Goal: Task Accomplishment & Management: Use online tool/utility

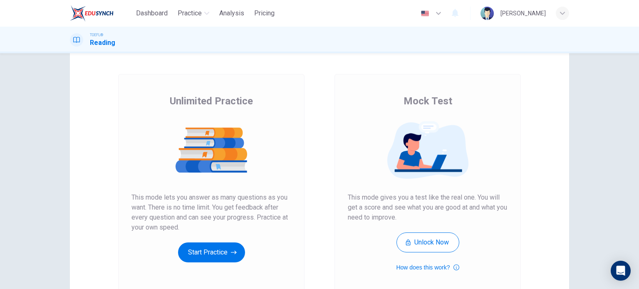
scroll to position [28, 0]
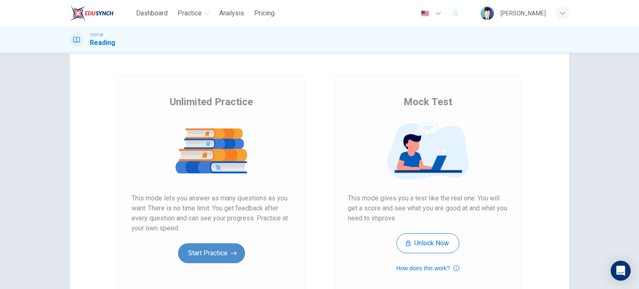
click at [231, 254] on icon "button" at bounding box center [234, 253] width 6 height 8
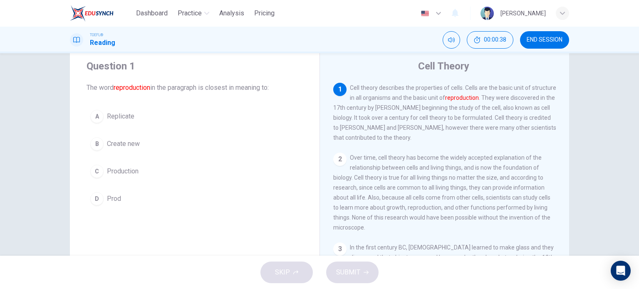
scroll to position [0, 0]
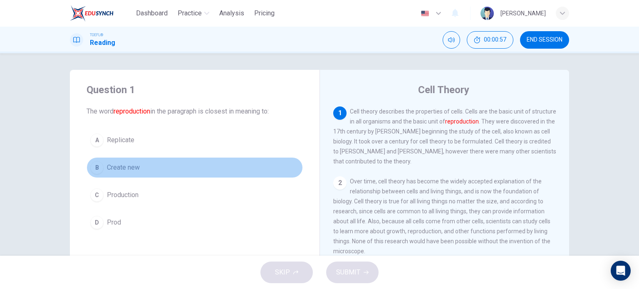
click at [127, 166] on span "Create new" at bounding box center [123, 168] width 33 height 10
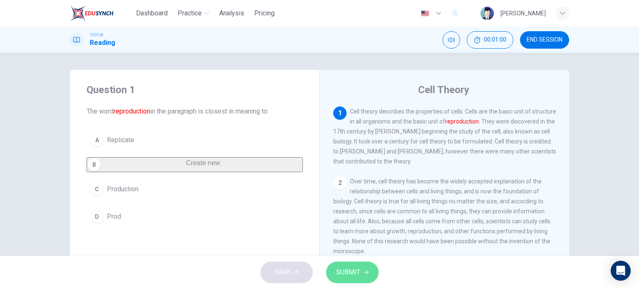
click at [339, 267] on span "SUBMIT" at bounding box center [348, 273] width 24 height 12
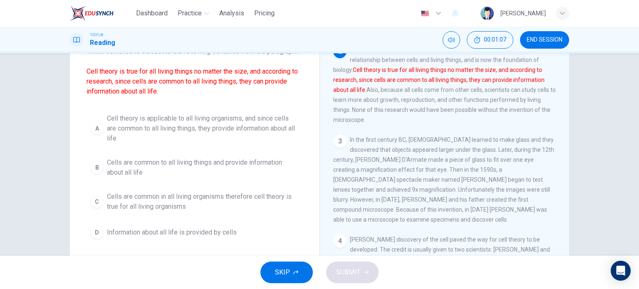
scroll to position [62, 0]
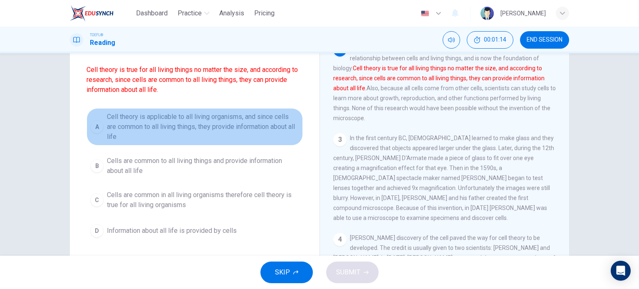
click at [249, 127] on span "Cell theory is applicable to all living organisms, and since cells are common t…" at bounding box center [203, 127] width 192 height 30
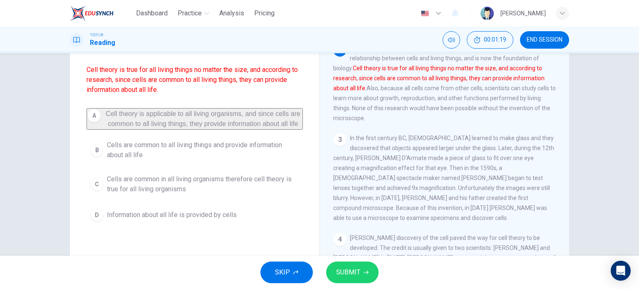
click at [350, 272] on span "SUBMIT" at bounding box center [348, 273] width 24 height 12
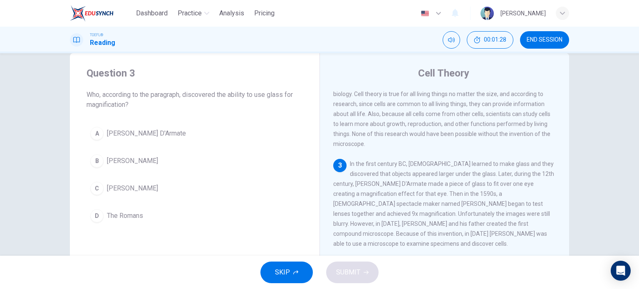
scroll to position [18, 0]
click at [153, 131] on span "[PERSON_NAME] D'Armate" at bounding box center [146, 132] width 79 height 10
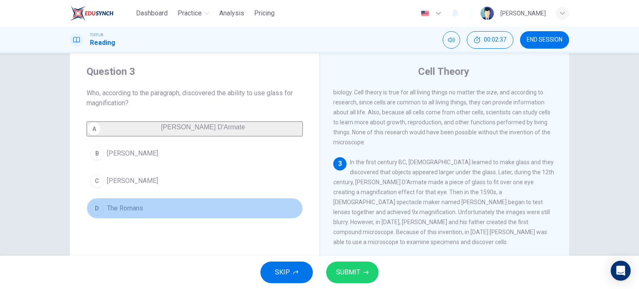
click at [166, 211] on button "D The [DEMOGRAPHIC_DATA]" at bounding box center [194, 208] width 216 height 21
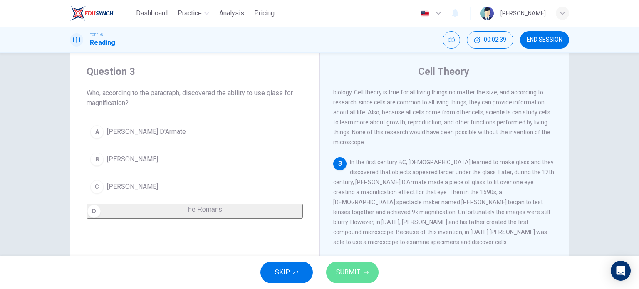
click at [367, 271] on icon "button" at bounding box center [365, 273] width 5 height 4
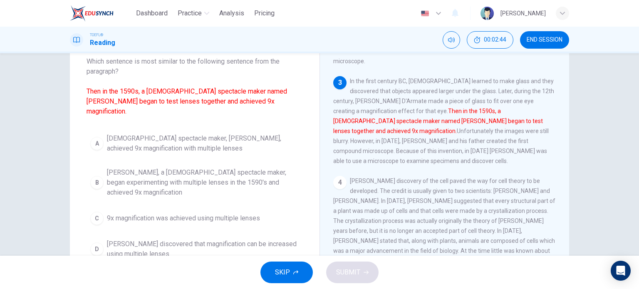
scroll to position [50, 0]
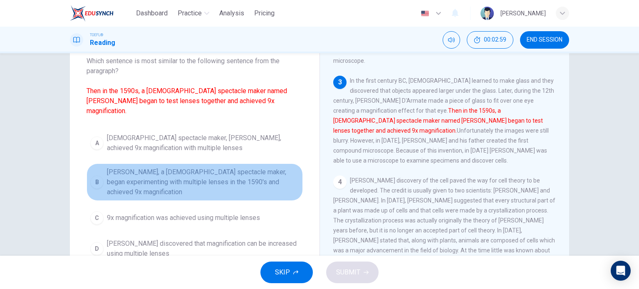
click at [233, 167] on span "[PERSON_NAME], a [DEMOGRAPHIC_DATA] spectacle maker, began experimenting with m…" at bounding box center [203, 182] width 192 height 30
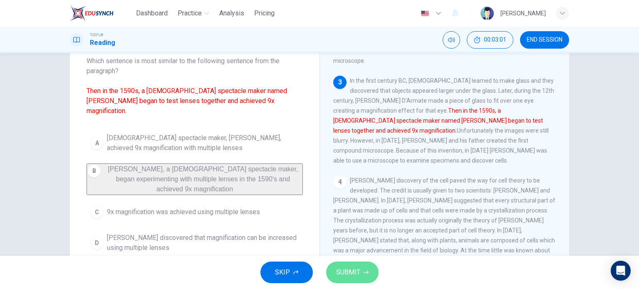
click at [349, 273] on span "SUBMIT" at bounding box center [348, 273] width 24 height 12
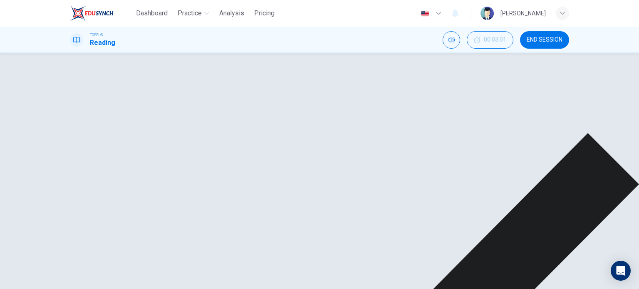
scroll to position [67, 0]
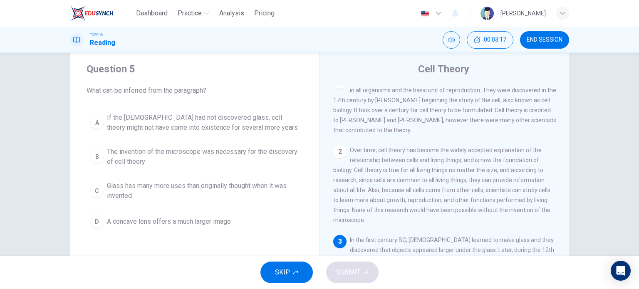
scroll to position [20, 0]
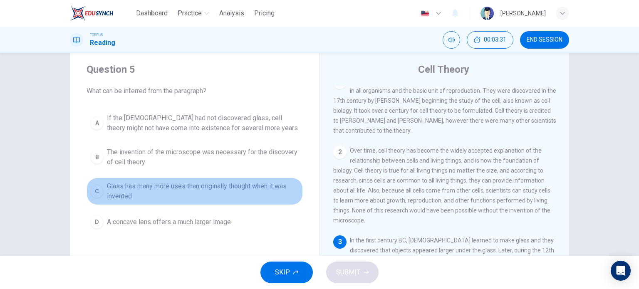
click at [267, 189] on span "Glass has many more uses than originally thought when it was invented" at bounding box center [203, 191] width 192 height 20
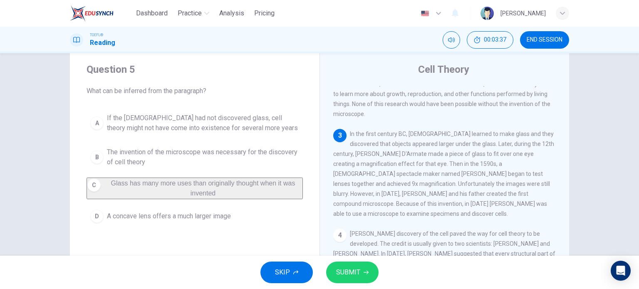
scroll to position [110, 0]
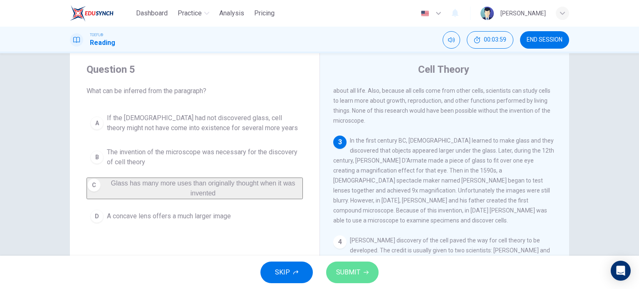
click at [354, 271] on span "SUBMIT" at bounding box center [348, 273] width 24 height 12
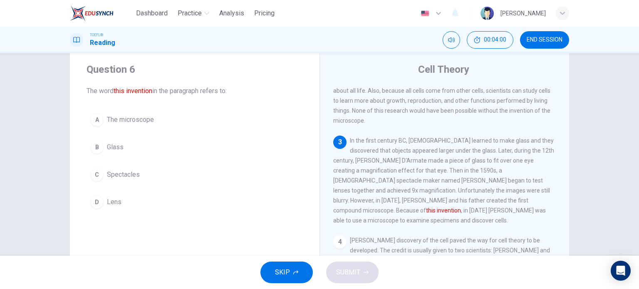
scroll to position [141, 0]
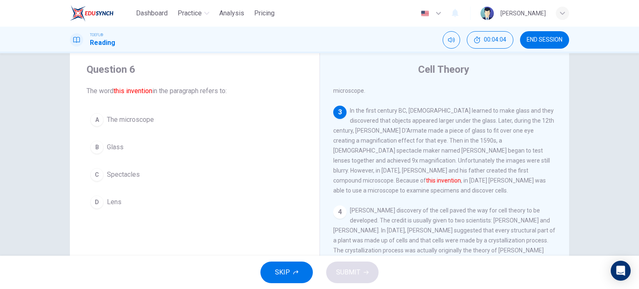
click at [135, 123] on span "The microscope" at bounding box center [130, 120] width 47 height 10
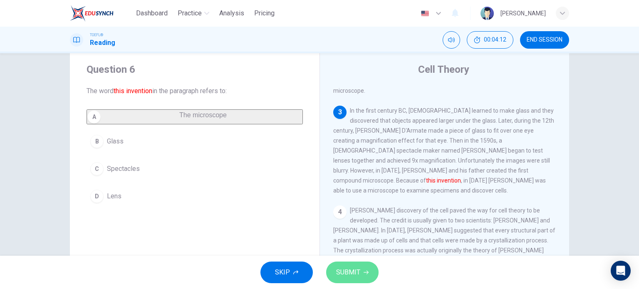
click at [354, 271] on span "SUBMIT" at bounding box center [348, 273] width 24 height 12
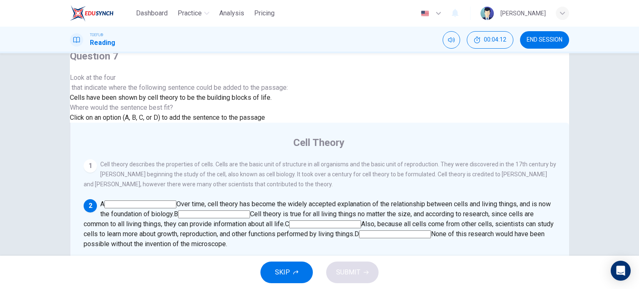
scroll to position [72, 0]
click at [250, 210] on input at bounding box center [214, 214] width 72 height 8
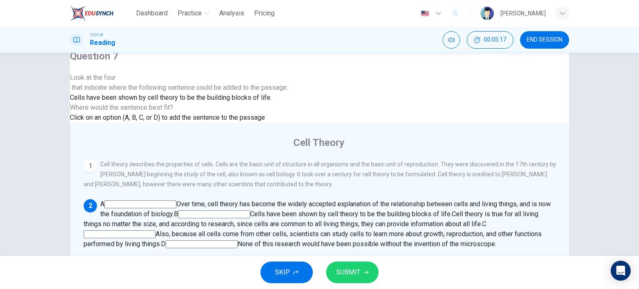
click at [176, 200] on input at bounding box center [140, 204] width 72 height 8
click at [393, 210] on input at bounding box center [429, 214] width 72 height 8
click at [155, 230] on input at bounding box center [120, 234] width 72 height 8
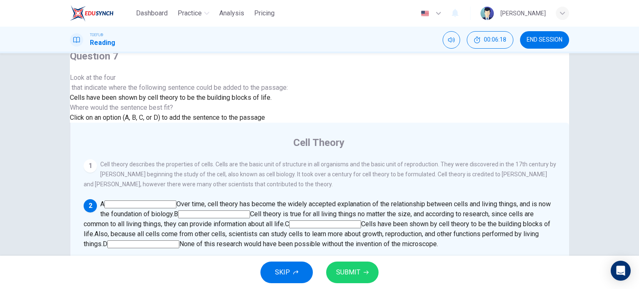
click at [179, 240] on input at bounding box center [143, 244] width 72 height 8
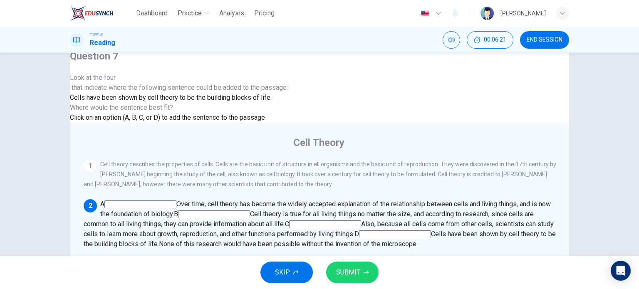
click at [176, 200] on input at bounding box center [140, 204] width 72 height 8
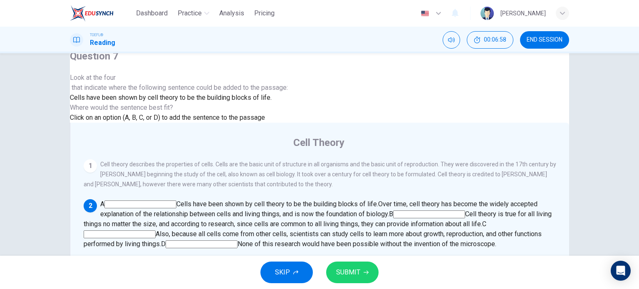
click at [393, 210] on input at bounding box center [429, 214] width 72 height 8
click at [176, 200] on input at bounding box center [140, 204] width 72 height 8
click at [155, 230] on input at bounding box center [120, 234] width 72 height 8
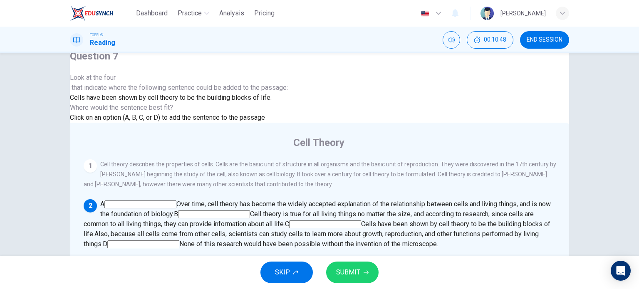
click at [250, 210] on input at bounding box center [214, 214] width 72 height 8
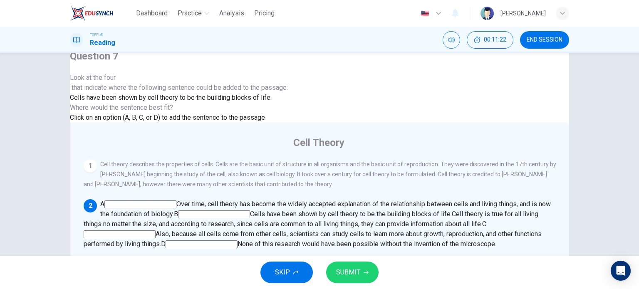
click at [362, 267] on button "SUBMIT" at bounding box center [352, 273] width 52 height 22
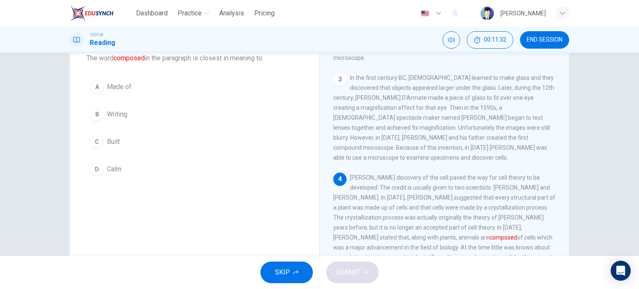
scroll to position [54, 0]
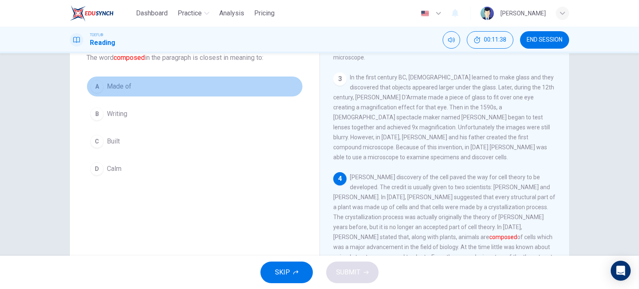
click at [123, 82] on span "Made of" at bounding box center [119, 86] width 25 height 10
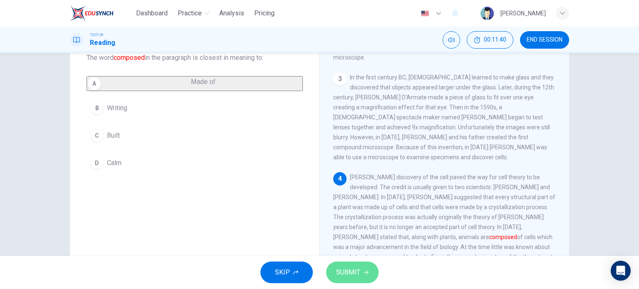
click at [359, 271] on button "SUBMIT" at bounding box center [352, 273] width 52 height 22
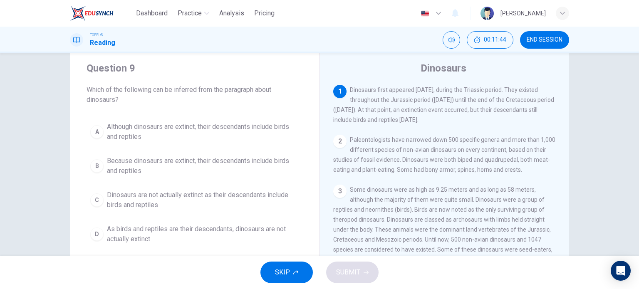
scroll to position [23, 0]
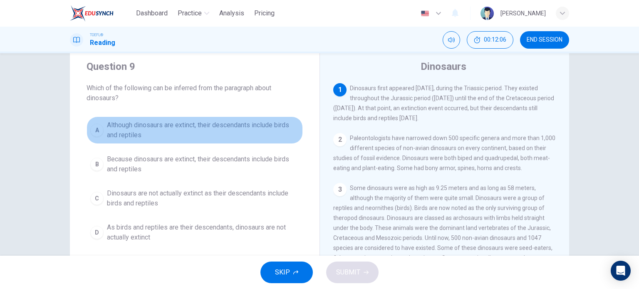
click at [260, 130] on span "Although dinosaurs are extinct, their descendants include birds and reptiles" at bounding box center [203, 130] width 192 height 20
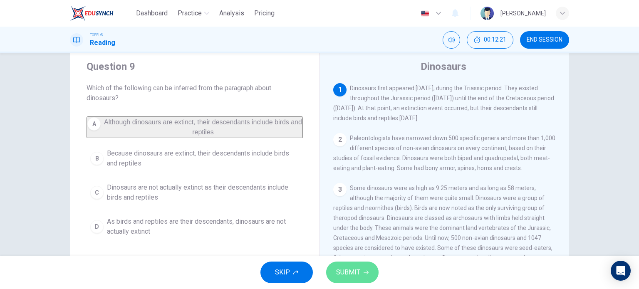
click at [361, 271] on button "SUBMIT" at bounding box center [352, 273] width 52 height 22
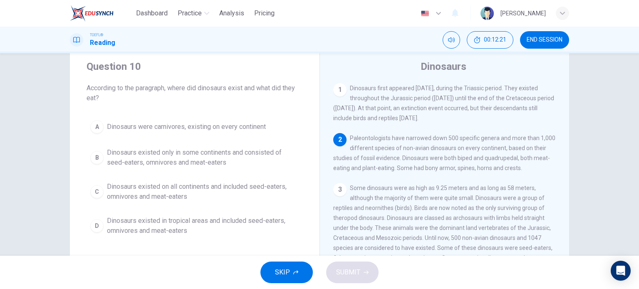
scroll to position [51, 0]
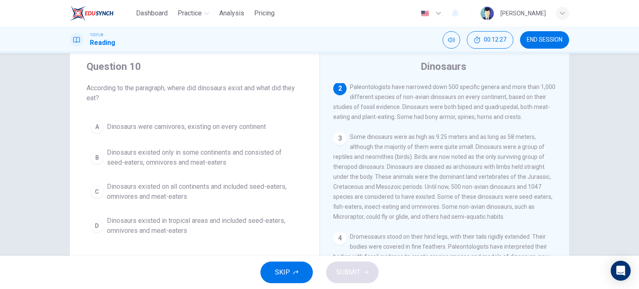
click at [449, 103] on div "2 Paleontologists have narrowed down 500 specific genera and more than 1,000 di…" at bounding box center [444, 102] width 223 height 40
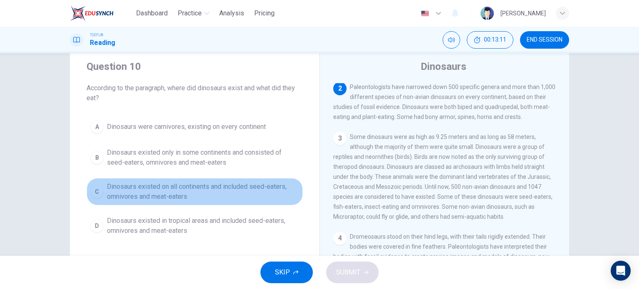
click at [270, 188] on span "Dinosaurs existed on all continents and included seed-eaters, omnivores and mea…" at bounding box center [203, 192] width 192 height 20
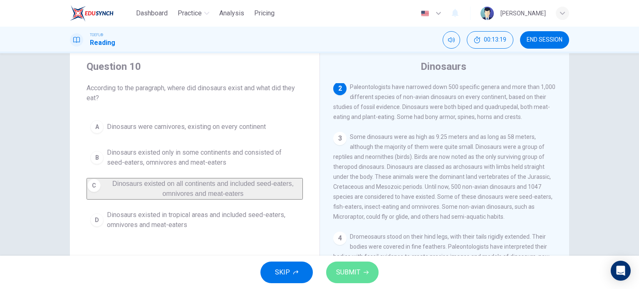
click at [355, 271] on span "SUBMIT" at bounding box center [348, 273] width 24 height 12
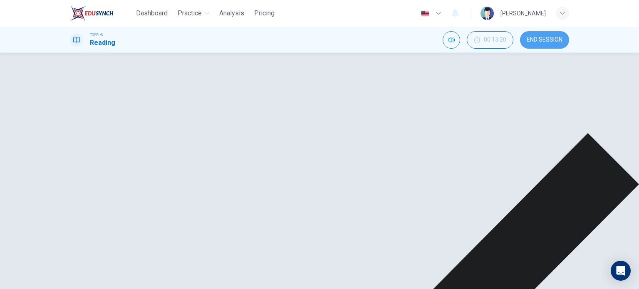
click at [540, 42] on span "END SESSION" at bounding box center [544, 40] width 36 height 7
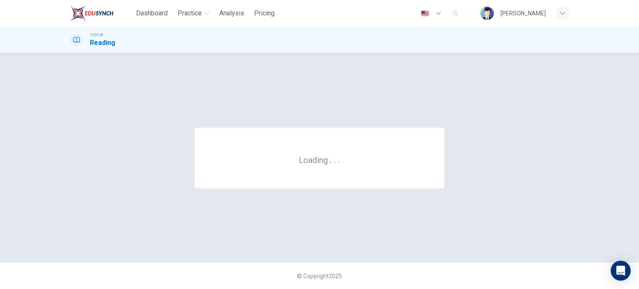
scroll to position [0, 0]
